Goal: Task Accomplishment & Management: Use online tool/utility

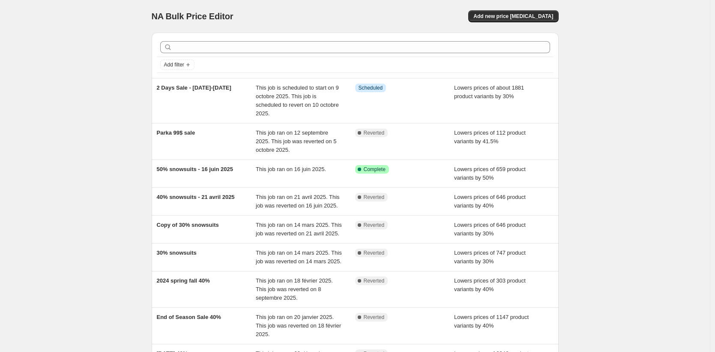
scroll to position [2, 0]
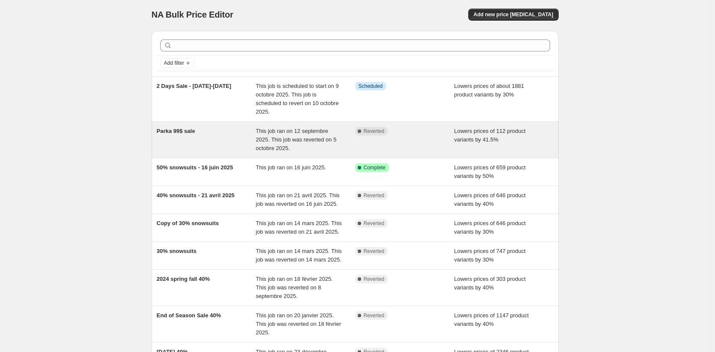
click at [180, 134] on span "Parka 99$ sale" at bounding box center [176, 131] width 39 height 6
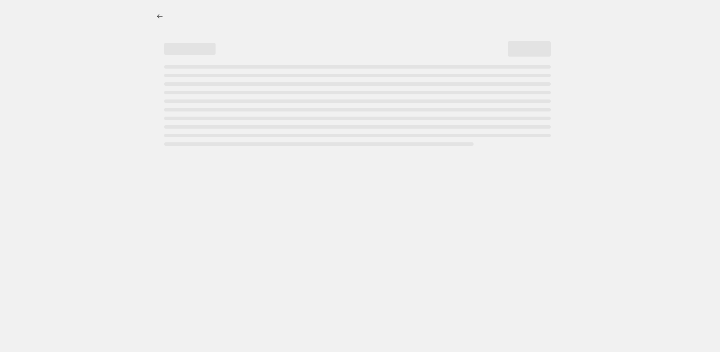
select select "percentage"
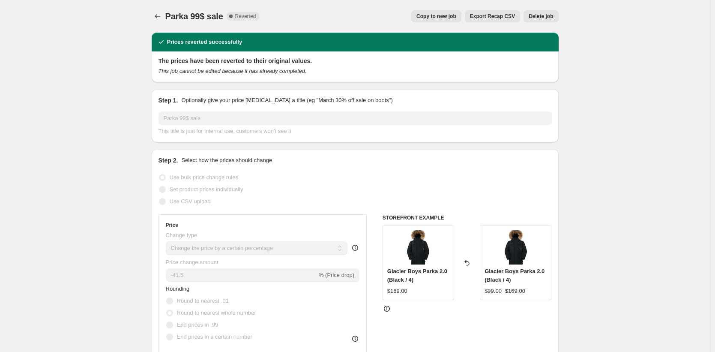
click at [425, 14] on span "Copy to new job" at bounding box center [436, 16] width 40 height 7
select select "percentage"
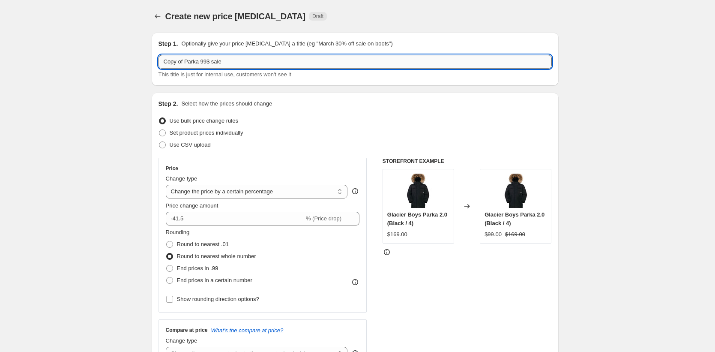
click at [180, 62] on input "Copy of Parka 99$ sale" at bounding box center [355, 62] width 393 height 14
drag, startPoint x: 186, startPoint y: 61, endPoint x: 153, endPoint y: 63, distance: 33.1
click at [153, 63] on div "Step 1. Optionally give your price change job a title (eg "March 30% off sale o…" at bounding box center [355, 59] width 407 height 53
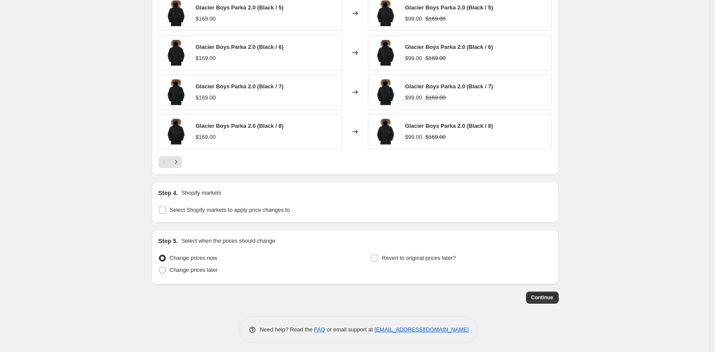
scroll to position [579, 0]
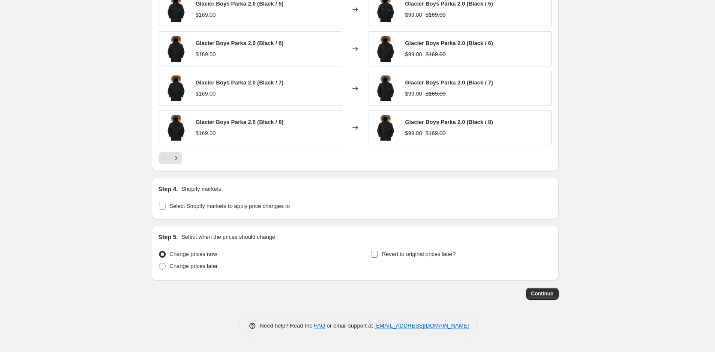
type input "EXTENDED_ Parka 99$ sale"
click at [381, 254] on label "Revert to original prices later?" at bounding box center [413, 254] width 85 height 12
click at [378, 254] on input "Revert to original prices later?" at bounding box center [374, 254] width 7 height 7
checkbox input "true"
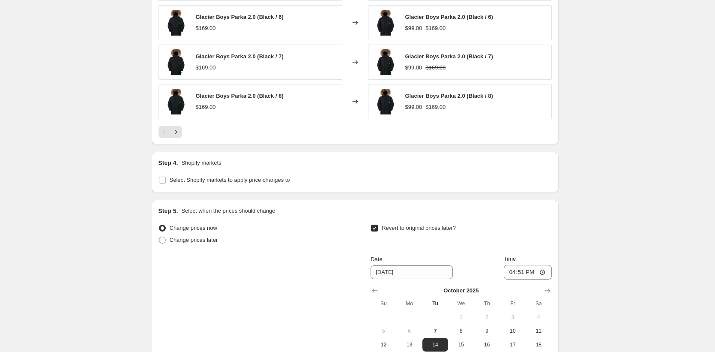
scroll to position [725, 0]
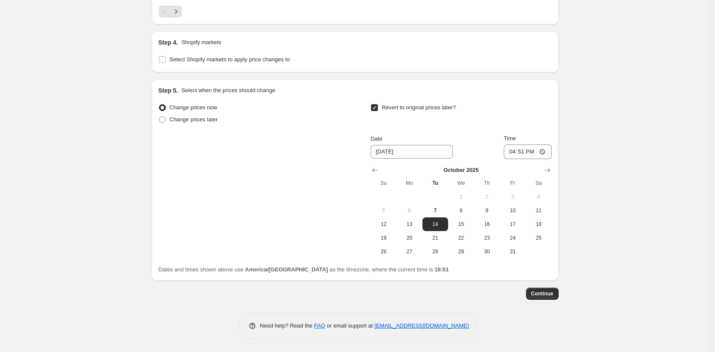
click at [414, 224] on span "13" at bounding box center [409, 224] width 19 height 7
type input "10/13/2025"
click at [547, 150] on input "16:51" at bounding box center [528, 151] width 48 height 15
type input "23:59"
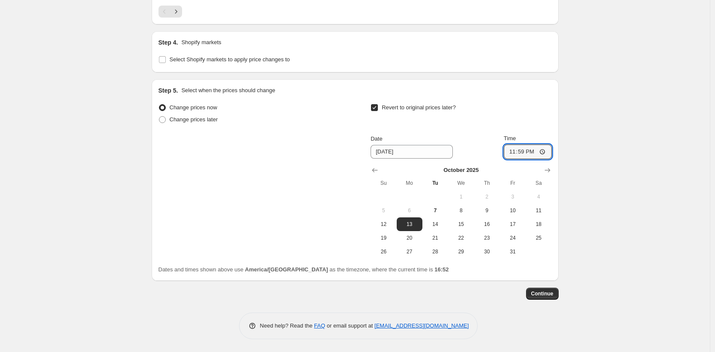
click at [548, 294] on span "Continue" at bounding box center [542, 293] width 22 height 7
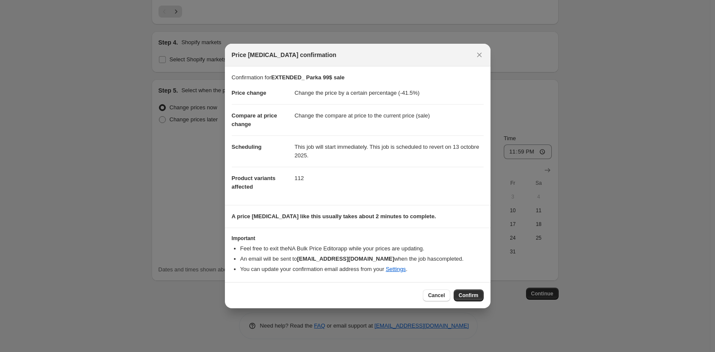
click at [464, 293] on span "Confirm" at bounding box center [469, 295] width 20 height 7
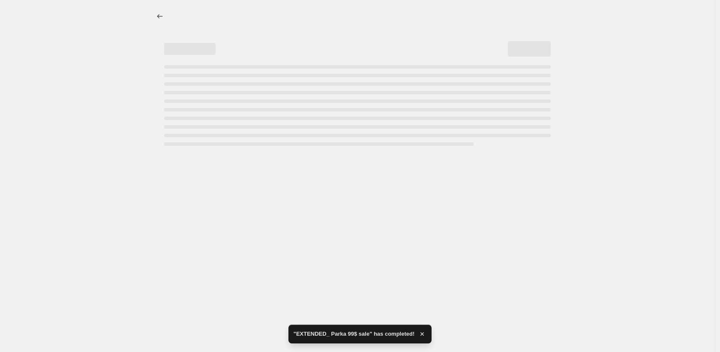
select select "percentage"
